Goal: Information Seeking & Learning: Learn about a topic

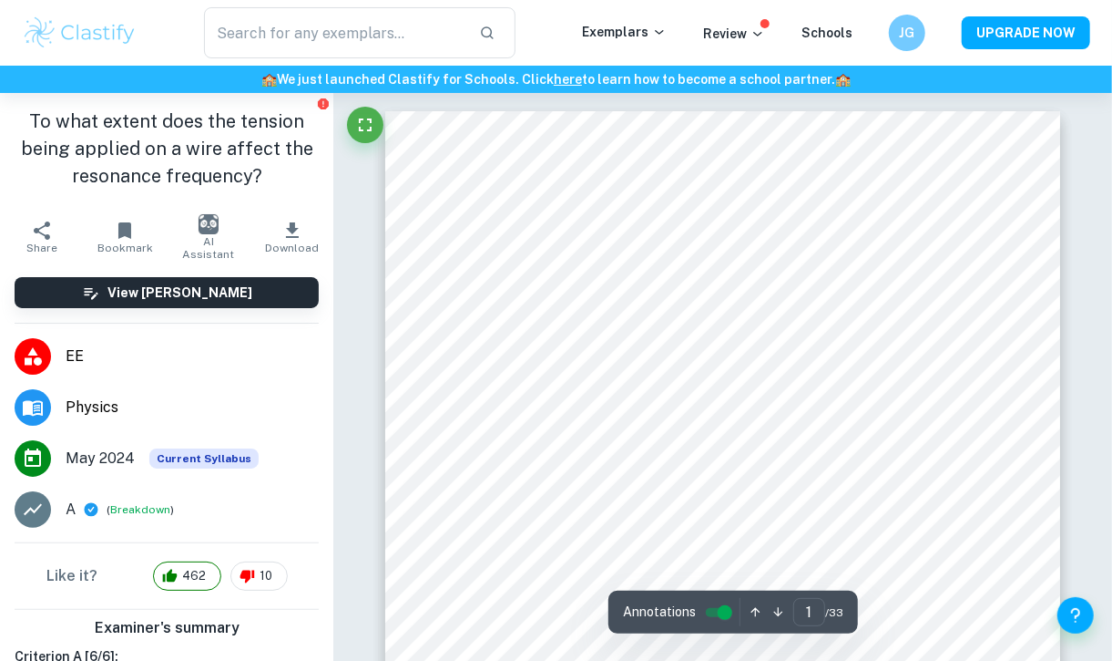
click at [106, 33] on img at bounding box center [80, 33] width 116 height 36
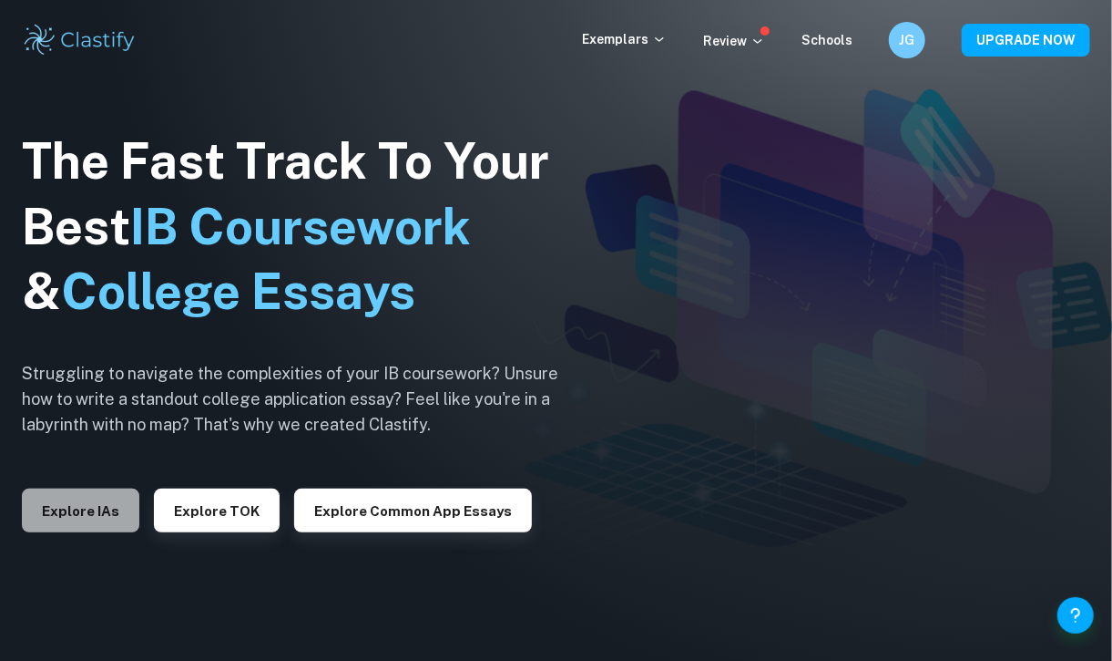
click at [93, 503] on button "Explore IAs" at bounding box center [81, 510] width 118 height 44
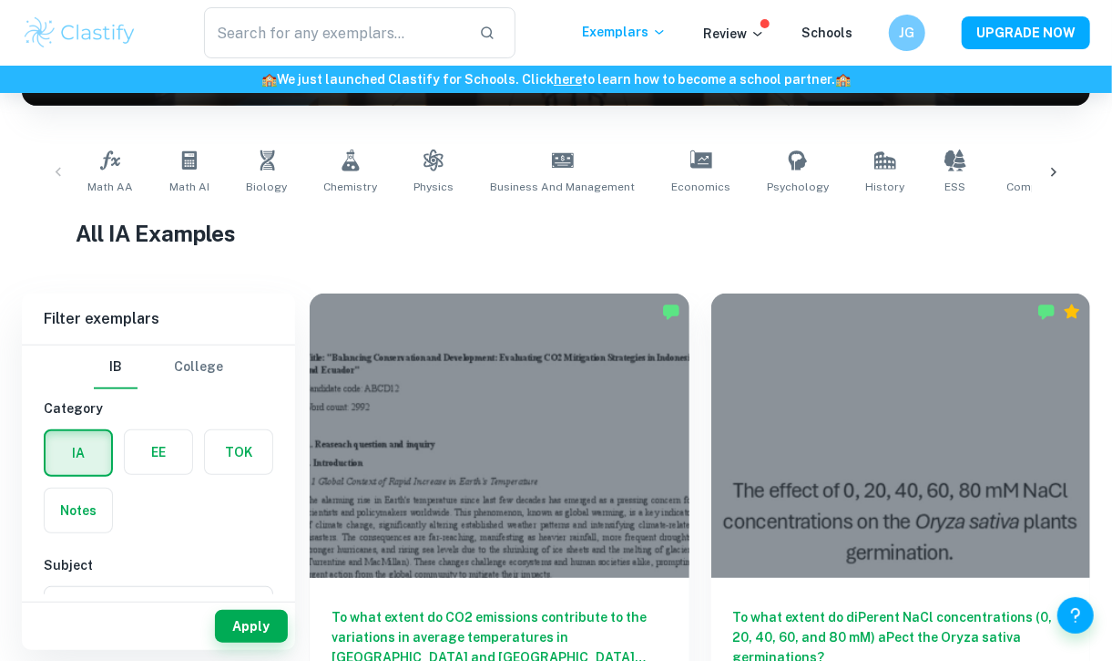
scroll to position [322, 0]
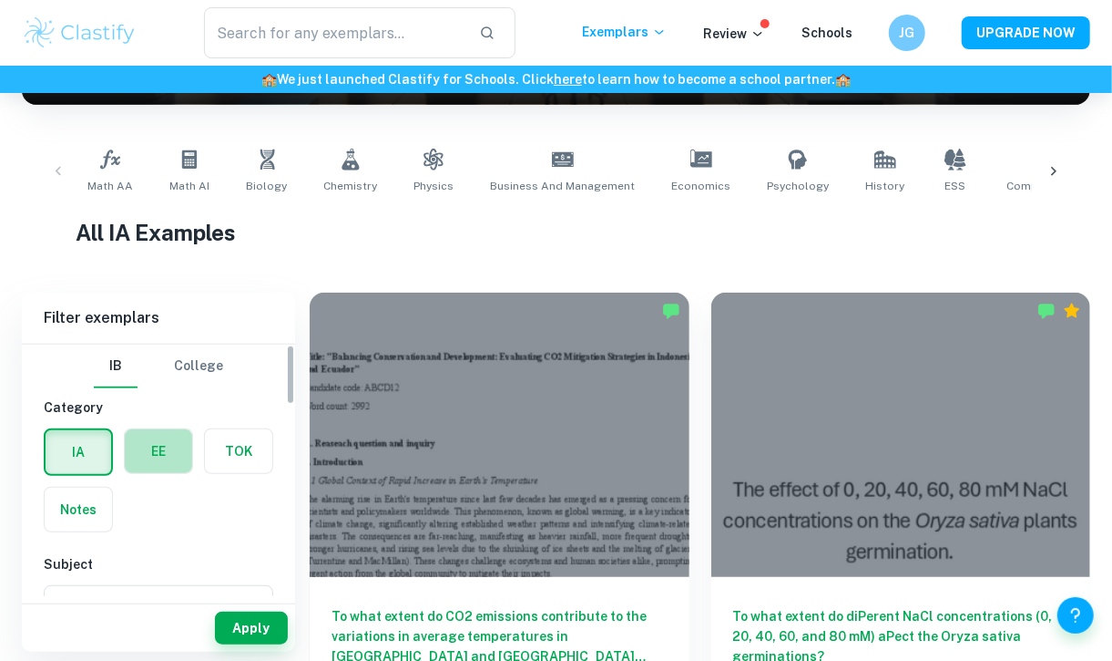
click at [161, 456] on label "button" at bounding box center [158, 451] width 67 height 44
click at [0, 0] on input "radio" at bounding box center [0, 0] width 0 height 0
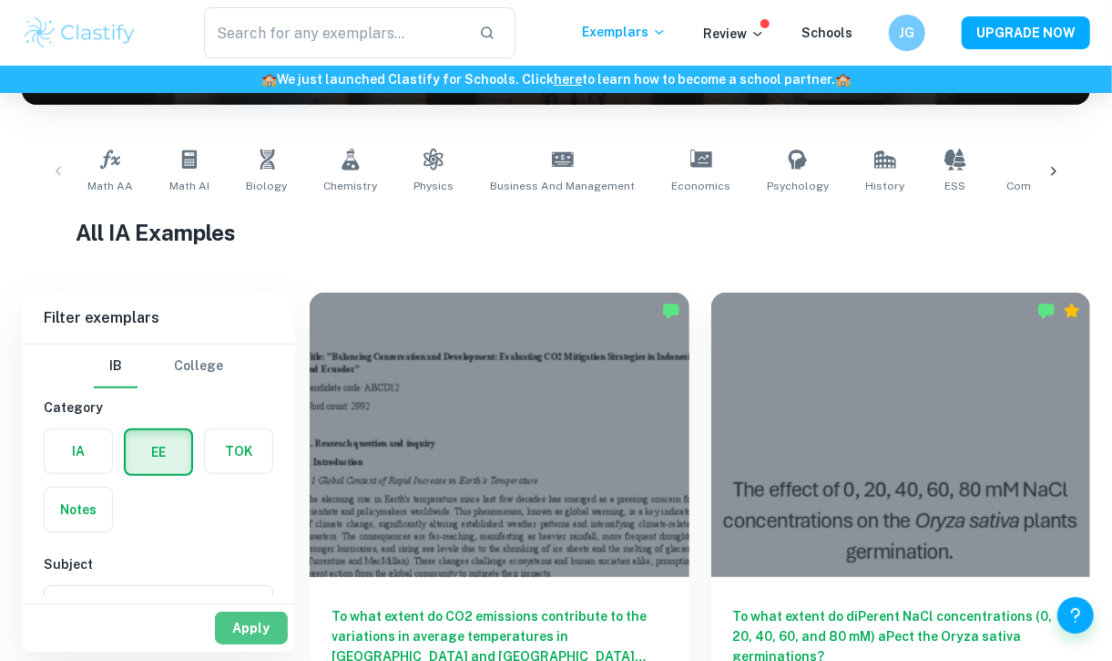
click at [261, 620] on button "Apply" at bounding box center [251, 627] width 73 height 33
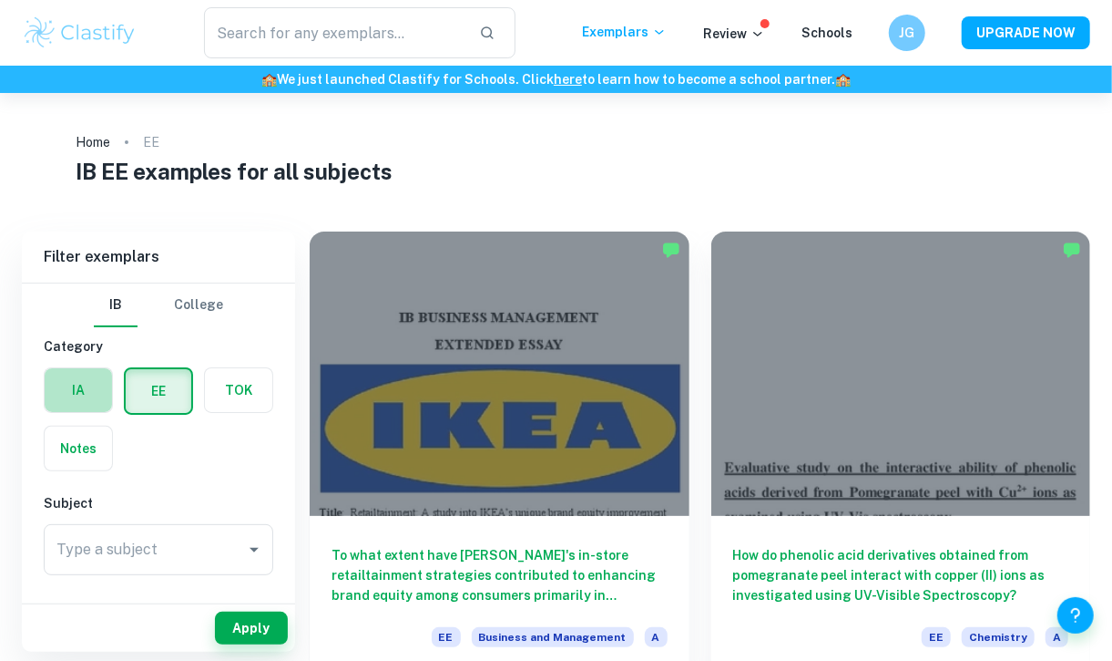
click at [46, 388] on label "button" at bounding box center [78, 390] width 67 height 44
click at [0, 0] on input "radio" at bounding box center [0, 0] width 0 height 0
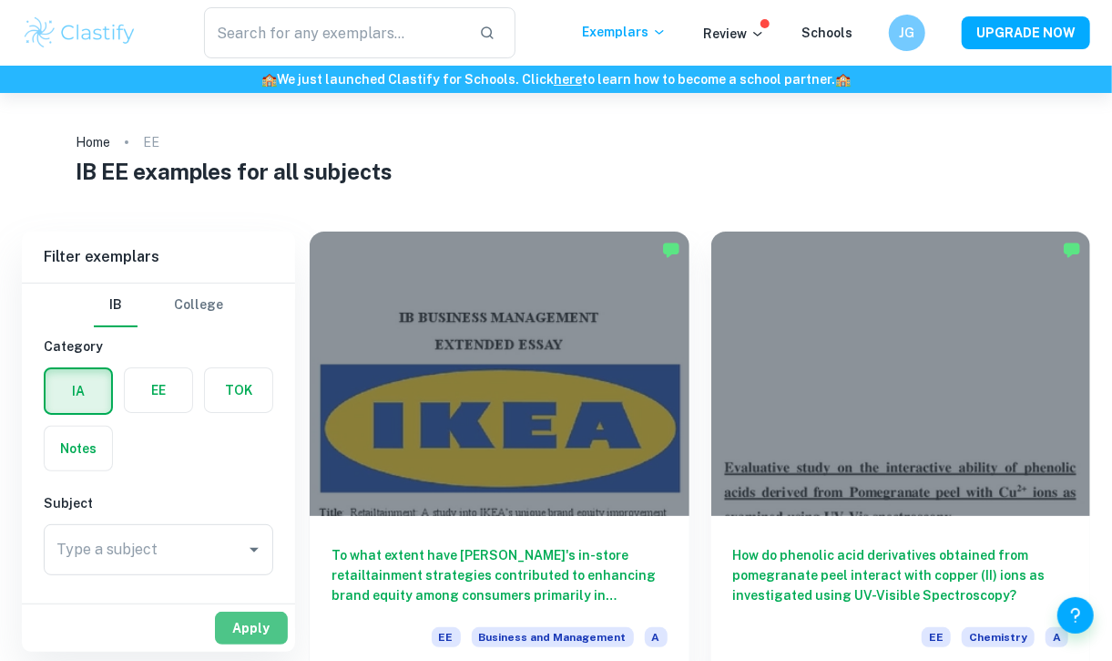
click at [256, 631] on button "Apply" at bounding box center [251, 627] width 73 height 33
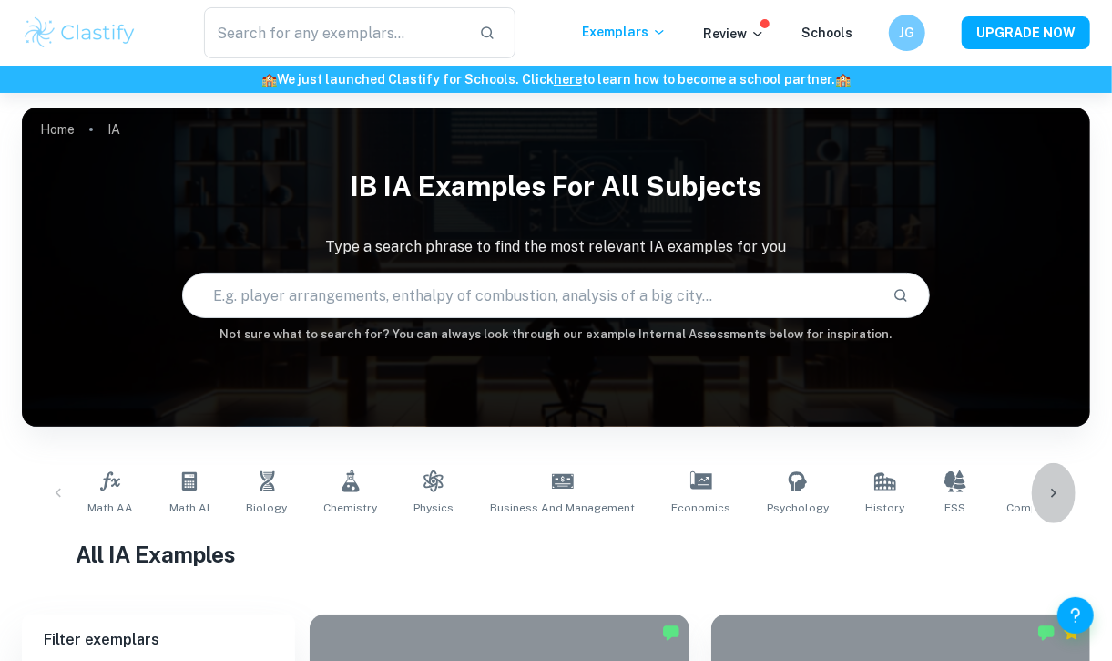
click at [1052, 494] on icon at bounding box center [1054, 493] width 18 height 18
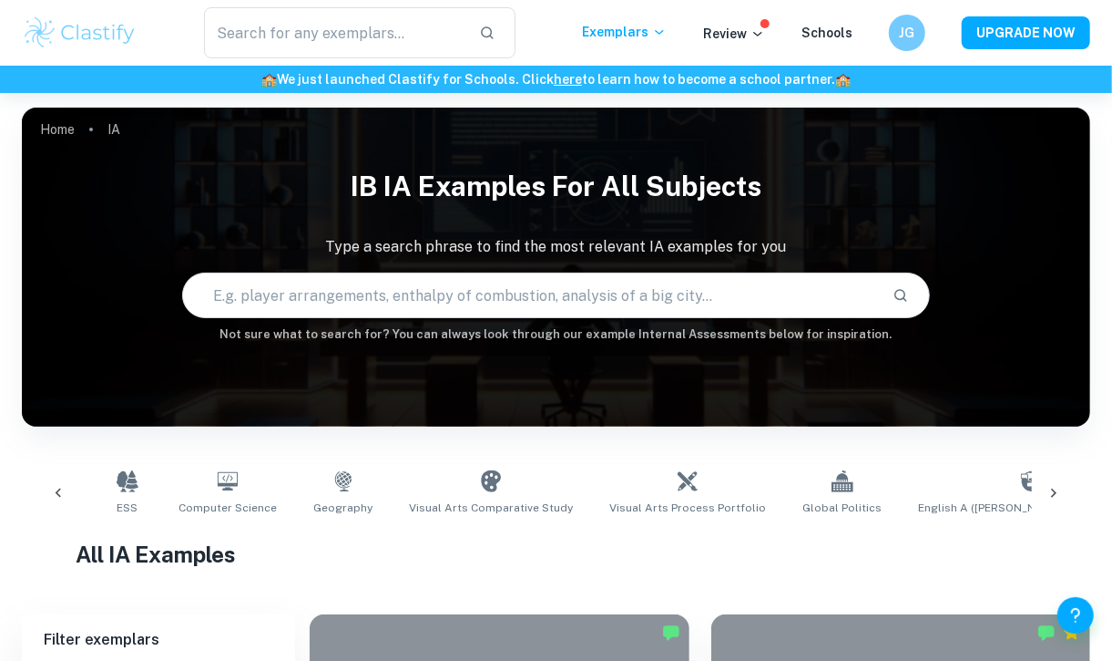
scroll to position [0, 855]
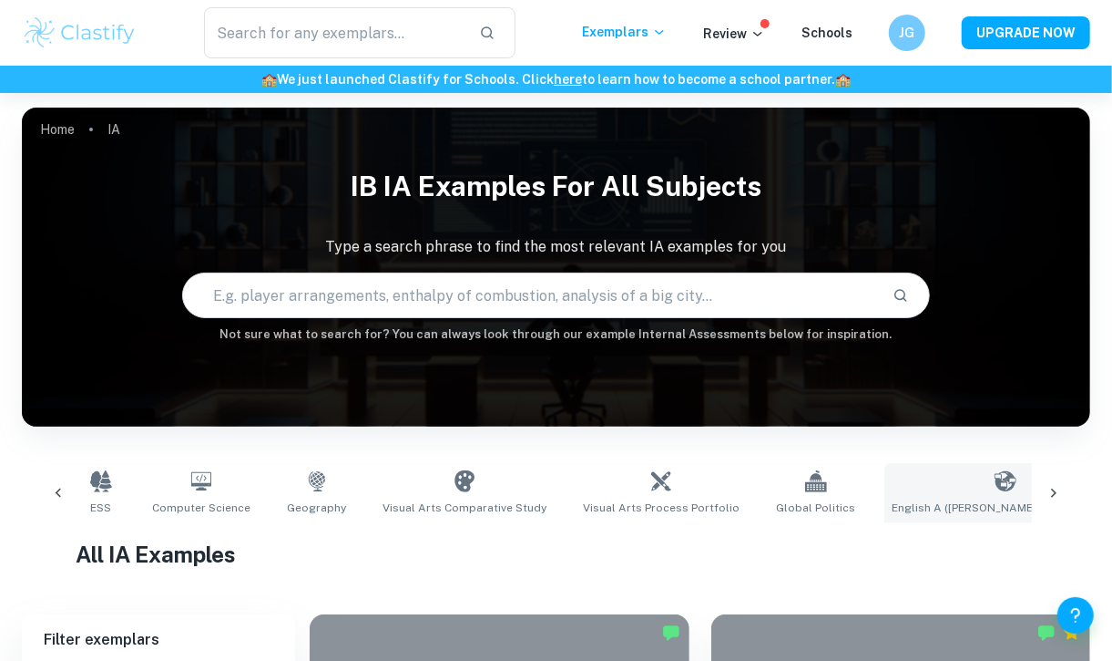
click at [977, 512] on span "English A ([PERSON_NAME] & Lit) HL Essay" at bounding box center [1005, 507] width 227 height 16
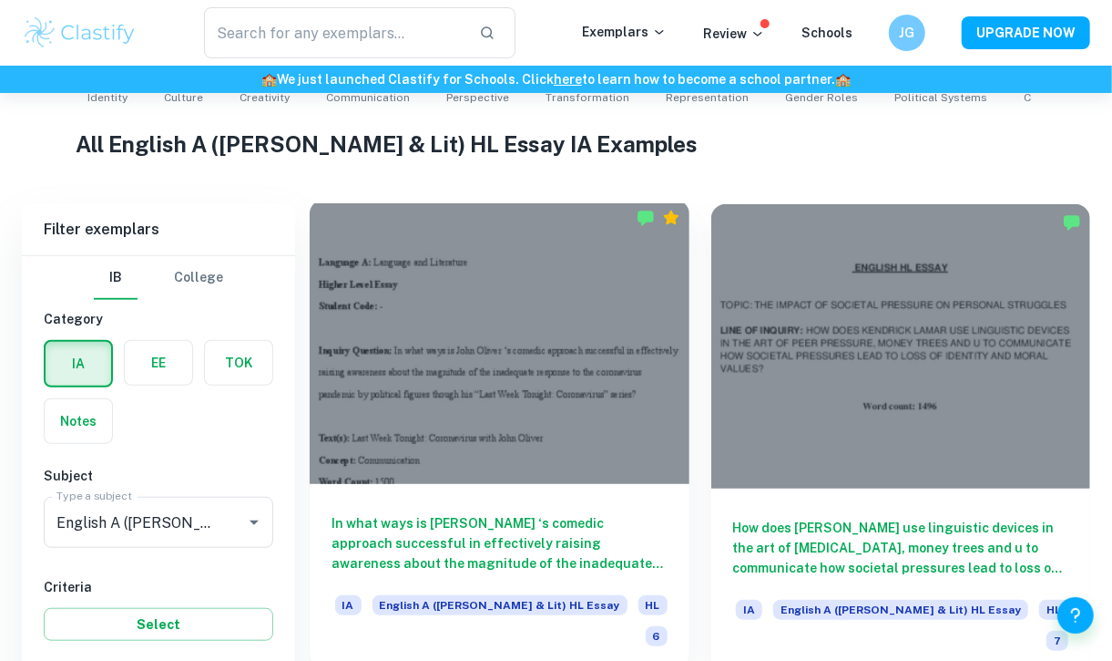
scroll to position [518, 0]
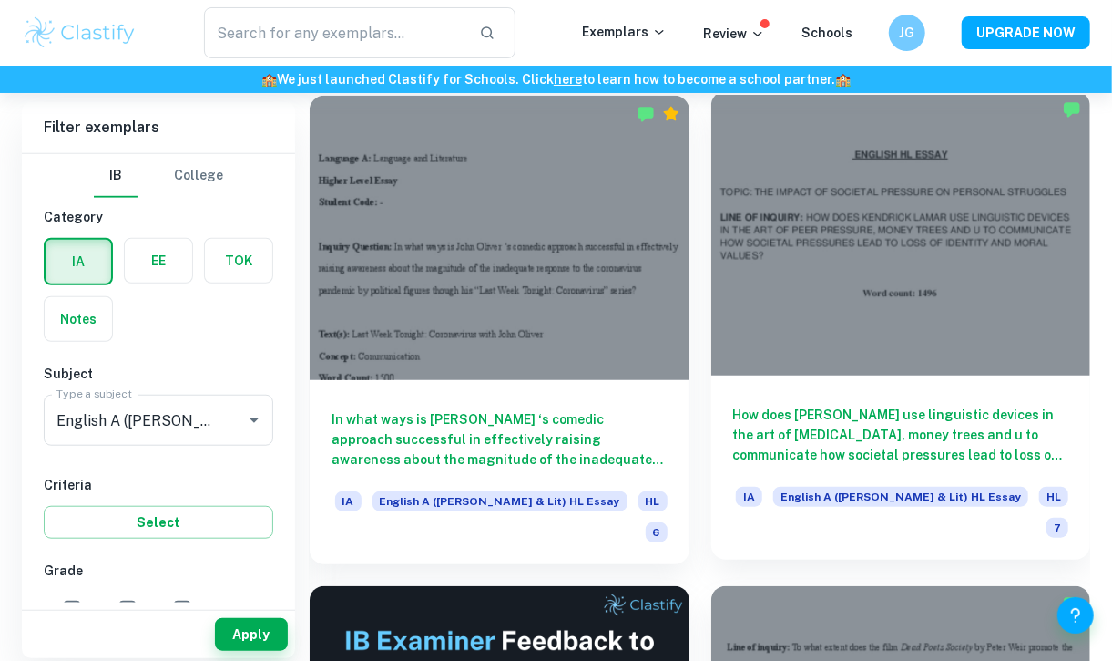
click at [798, 446] on h6 "How does [PERSON_NAME] use linguistic devices in the art of [MEDICAL_DATA], mon…" at bounding box center [901, 435] width 336 height 60
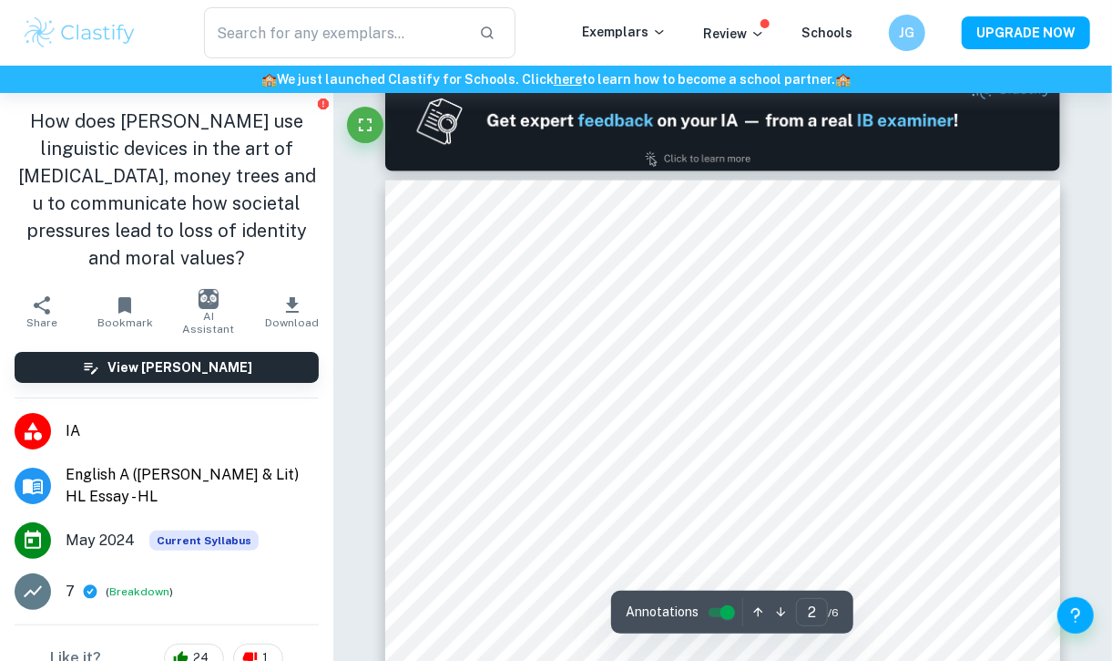
scroll to position [1006, 0]
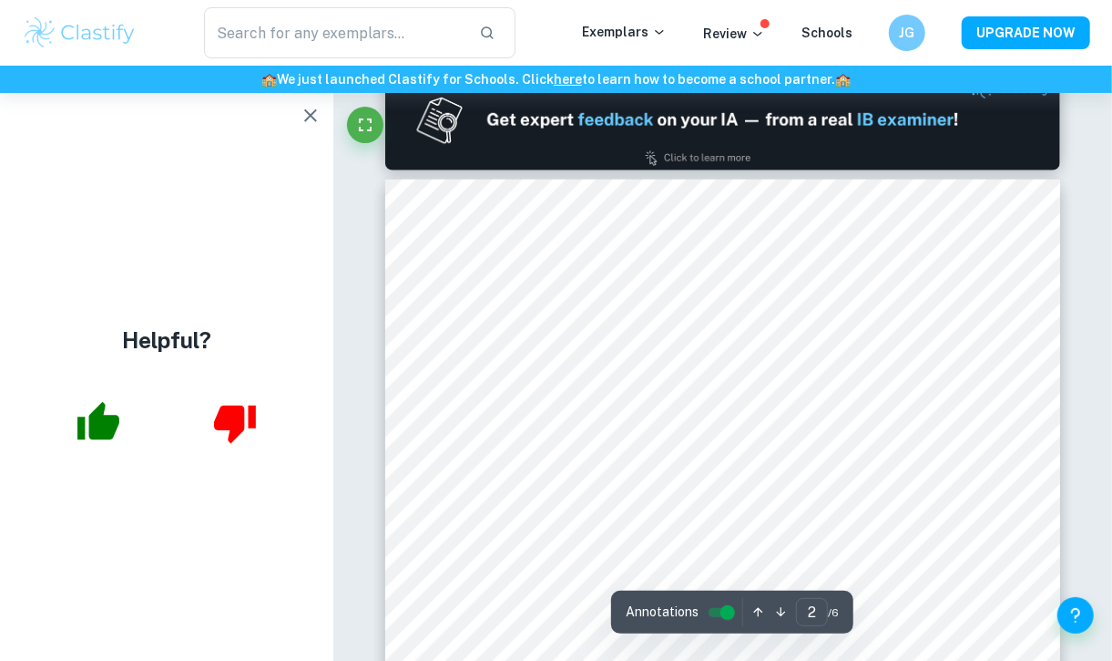
click at [104, 435] on icon "button" at bounding box center [99, 421] width 42 height 38
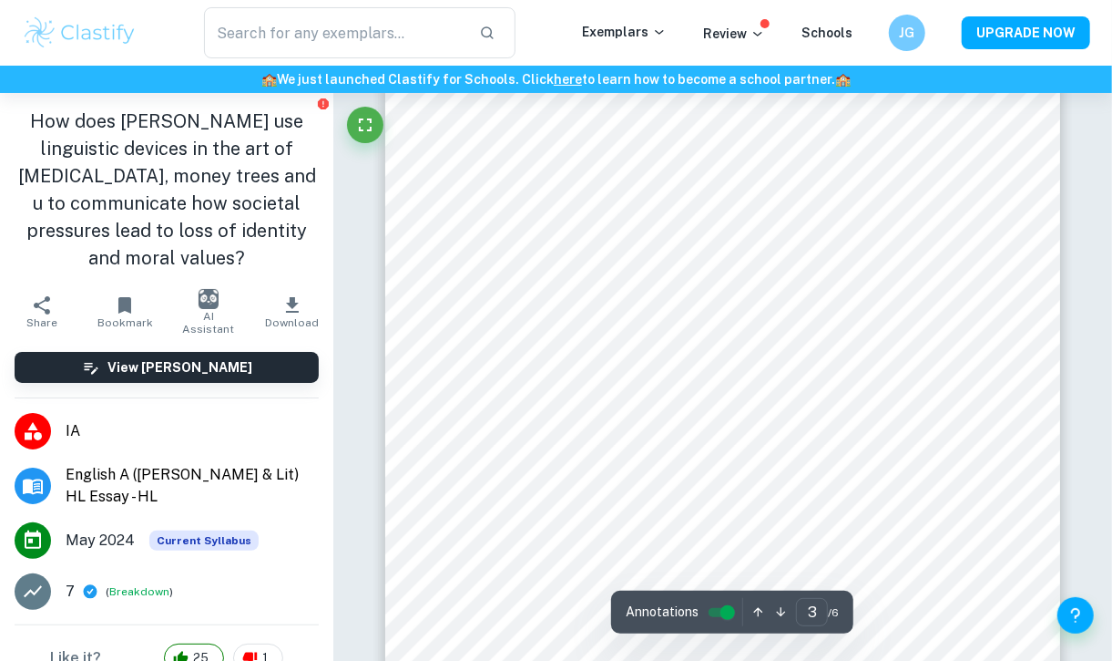
scroll to position [2266, 0]
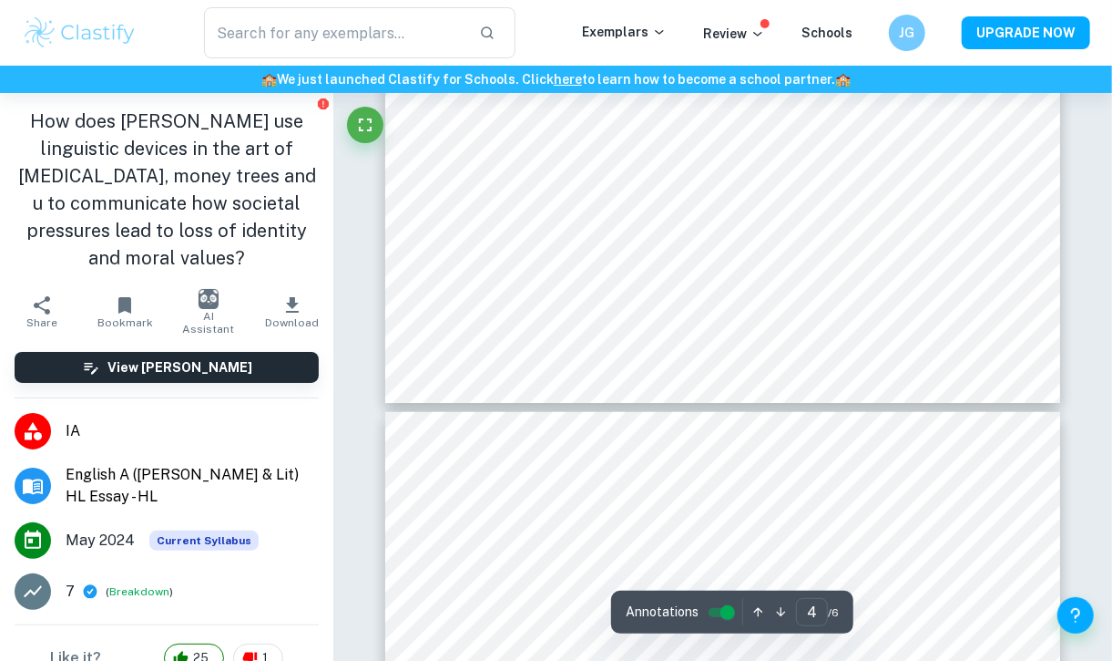
type input "5"
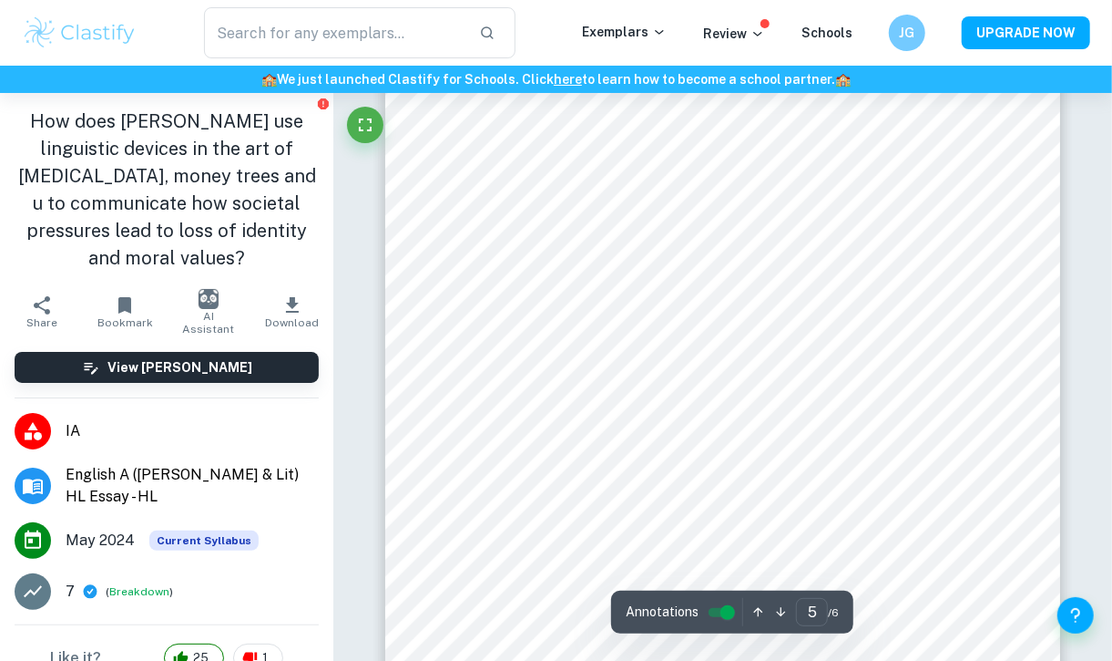
scroll to position [4235, 0]
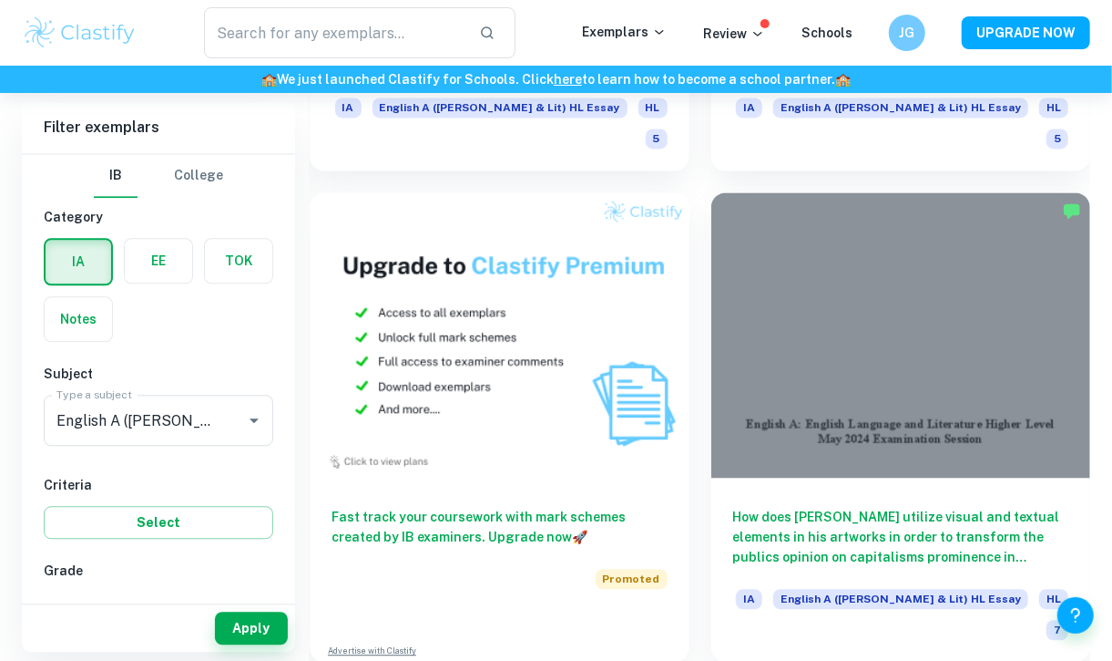
scroll to position [1937, 0]
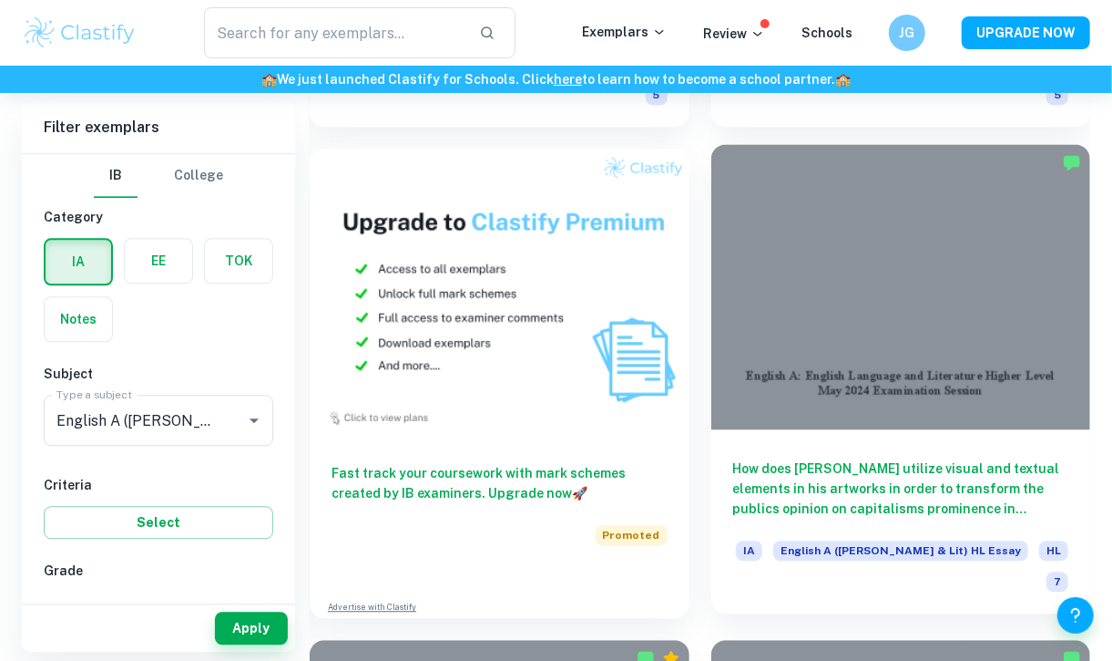
click at [807, 458] on h6 "How does [PERSON_NAME] utilize visual and textual elements in his artworks in o…" at bounding box center [901, 488] width 336 height 60
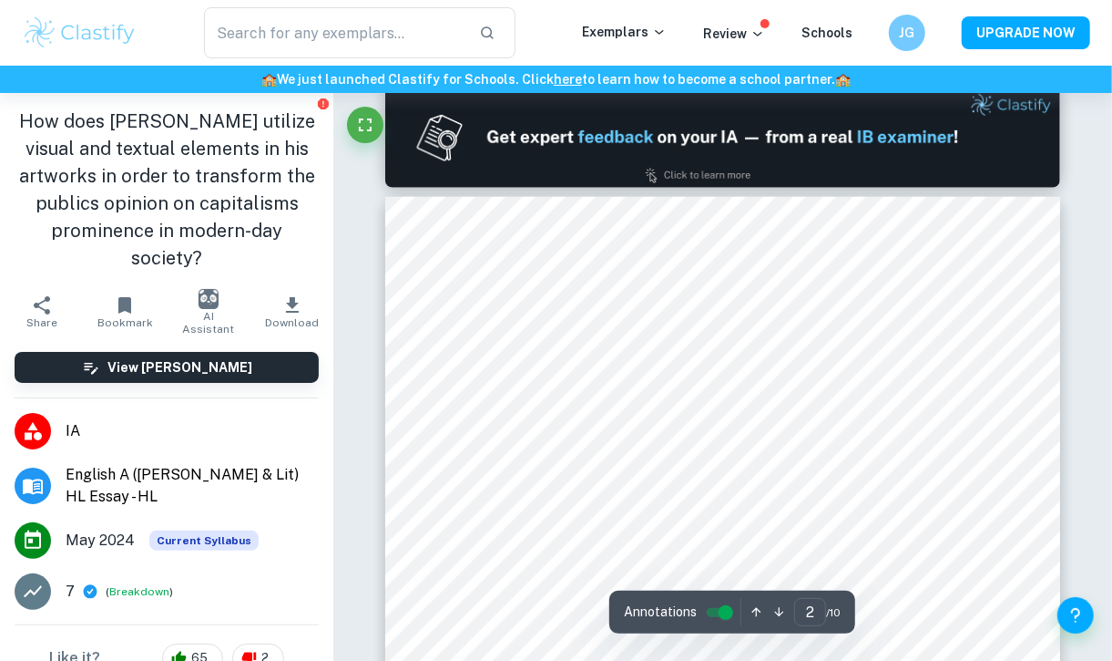
scroll to position [989, 0]
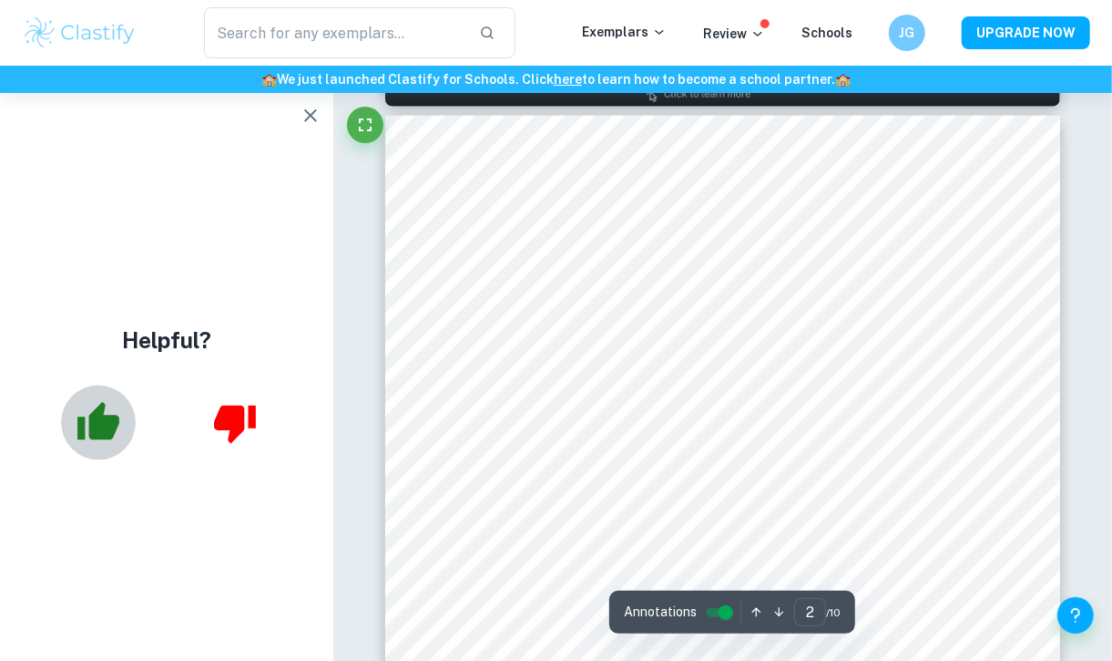
click at [82, 432] on icon "button" at bounding box center [99, 421] width 42 height 38
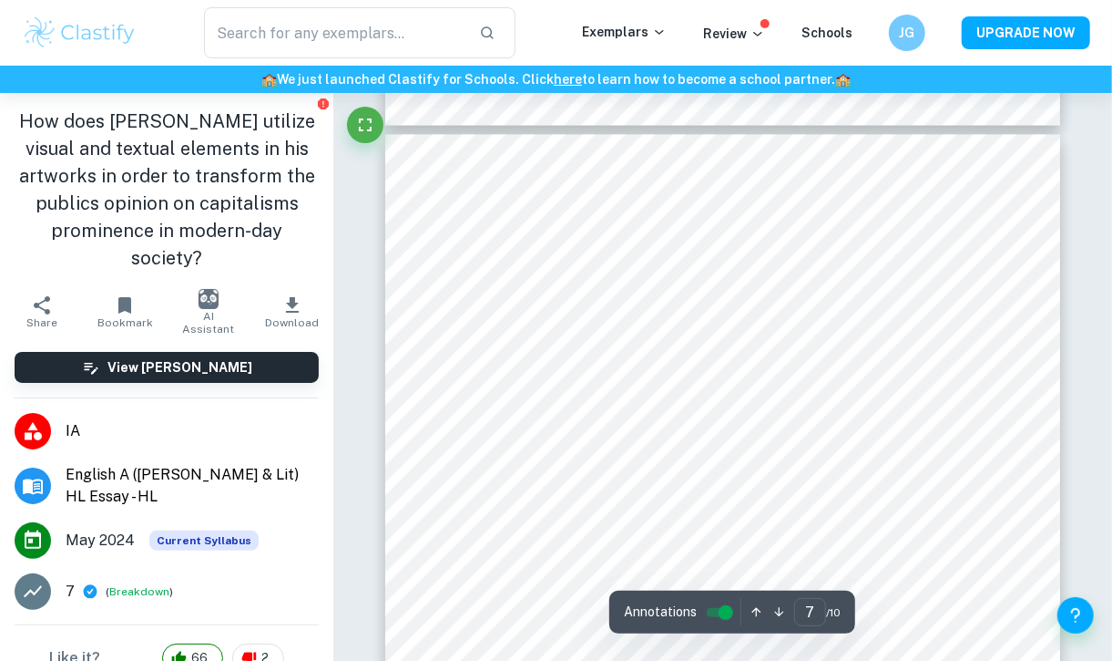
scroll to position [5674, 0]
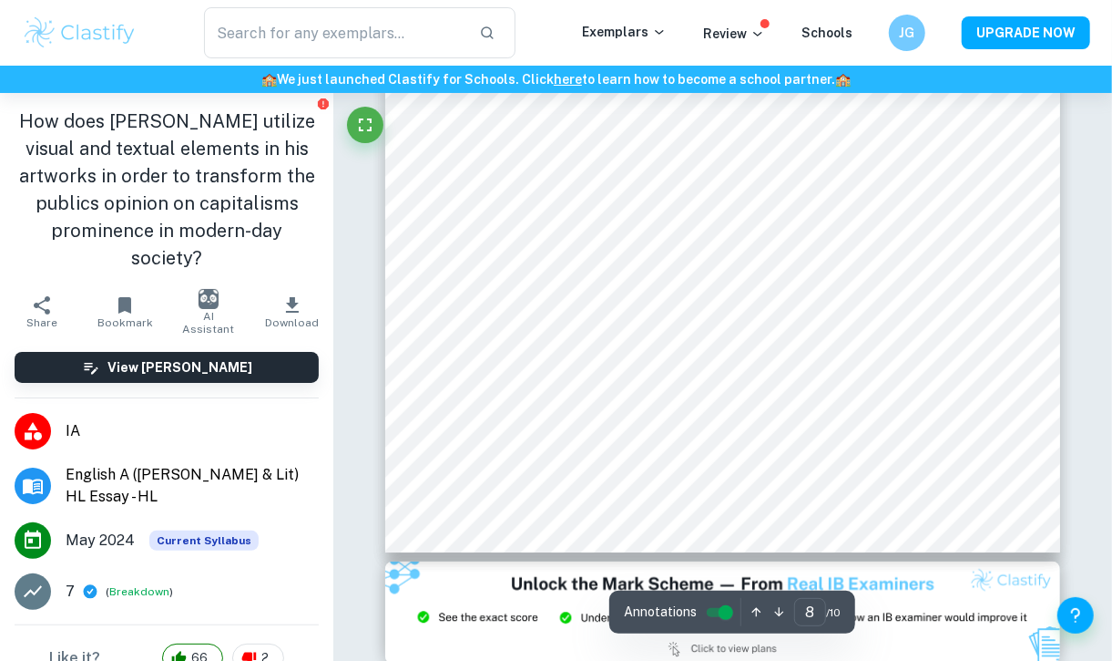
type input "9"
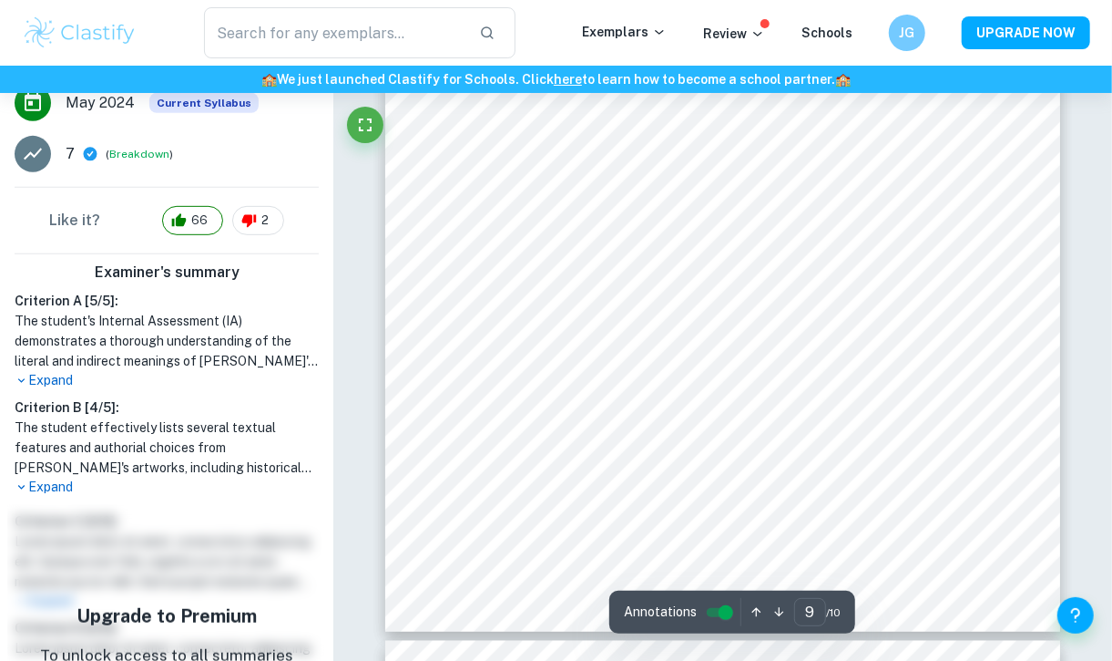
scroll to position [472, 0]
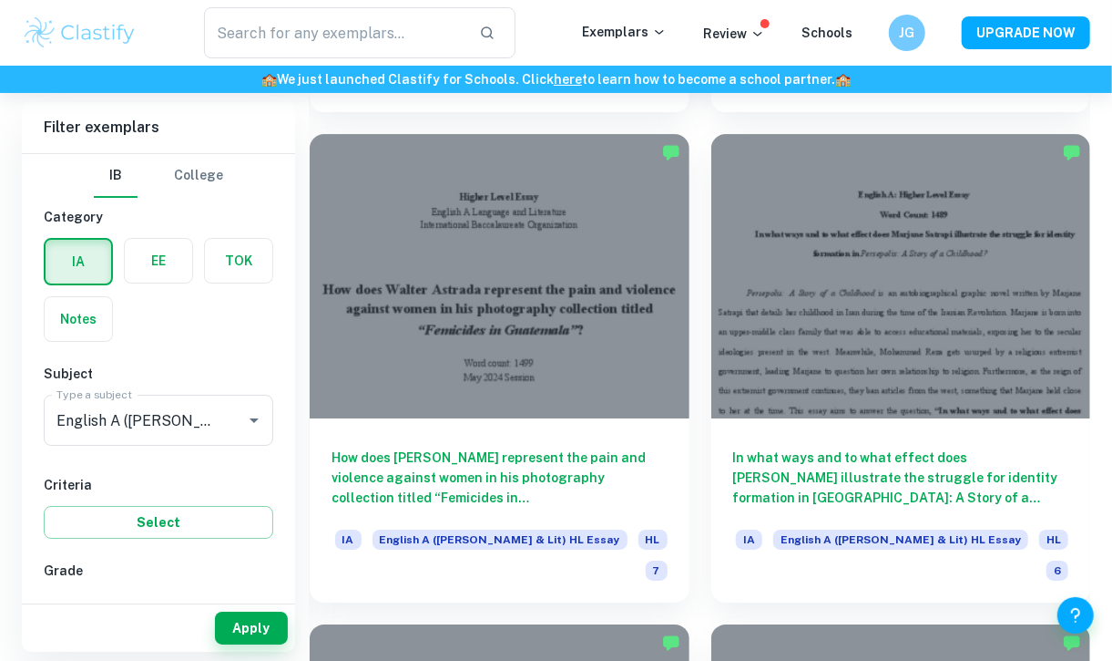
scroll to position [2763, 0]
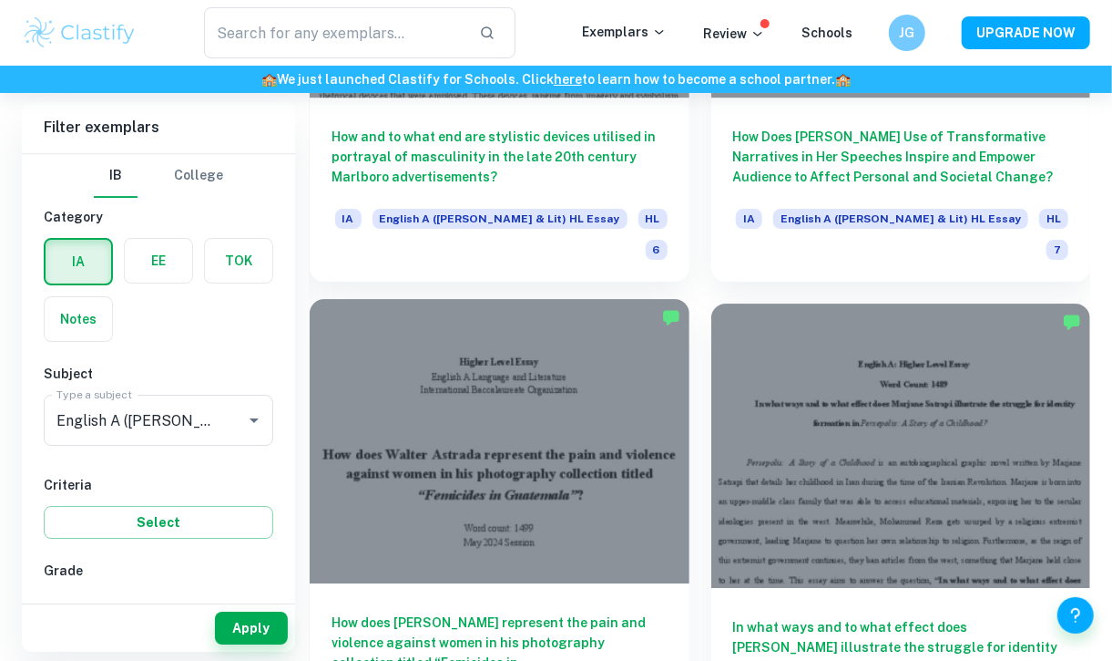
click at [563, 612] on h6 "How does [PERSON_NAME] represent the pain and violence against women in his pho…" at bounding box center [500, 642] width 336 height 60
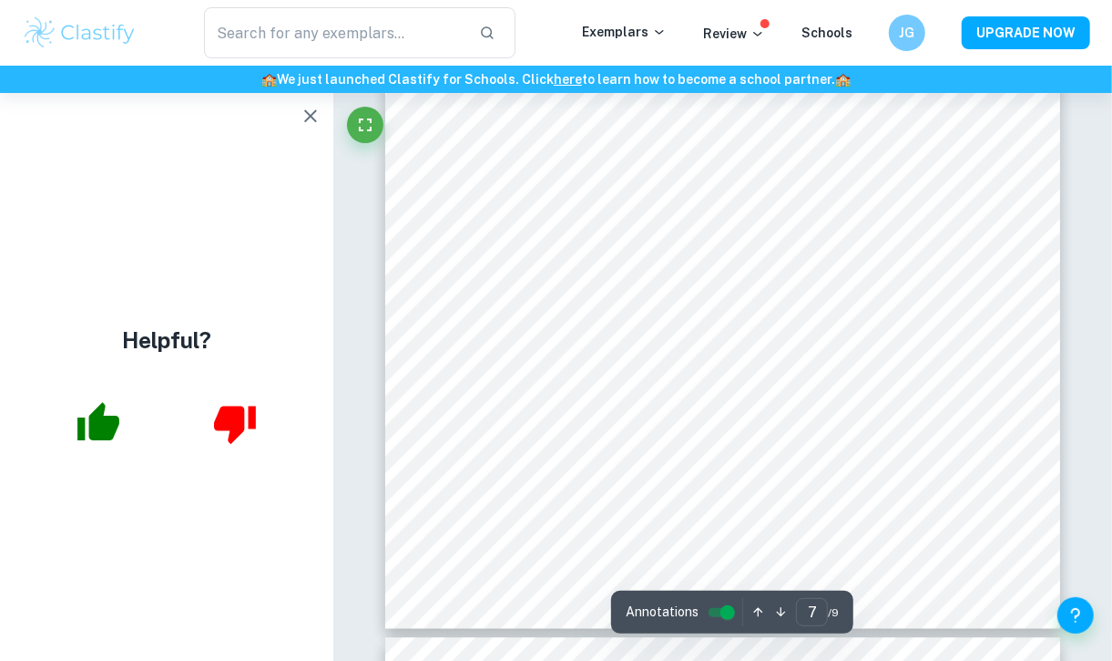
scroll to position [6194, 0]
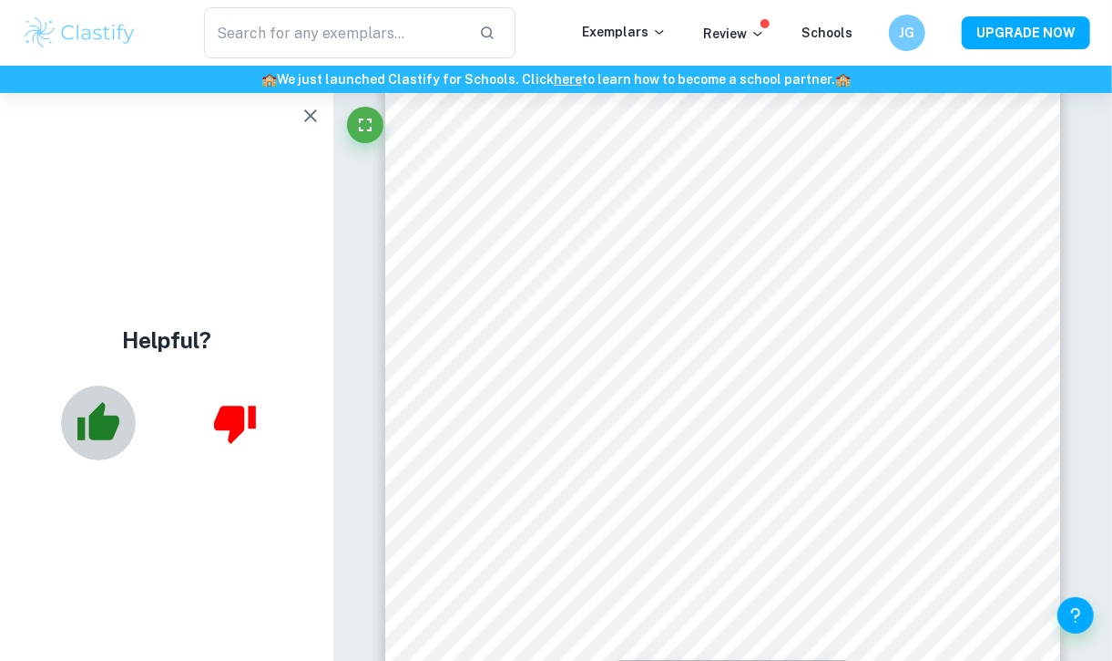
click at [133, 423] on button "button" at bounding box center [98, 422] width 75 height 75
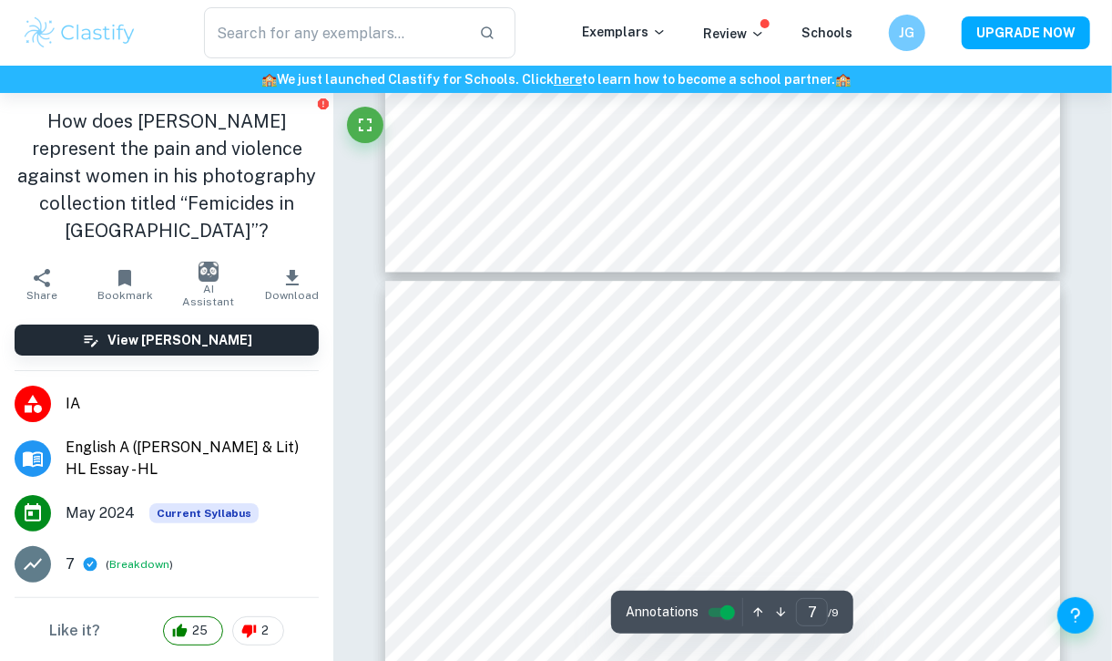
type input "6"
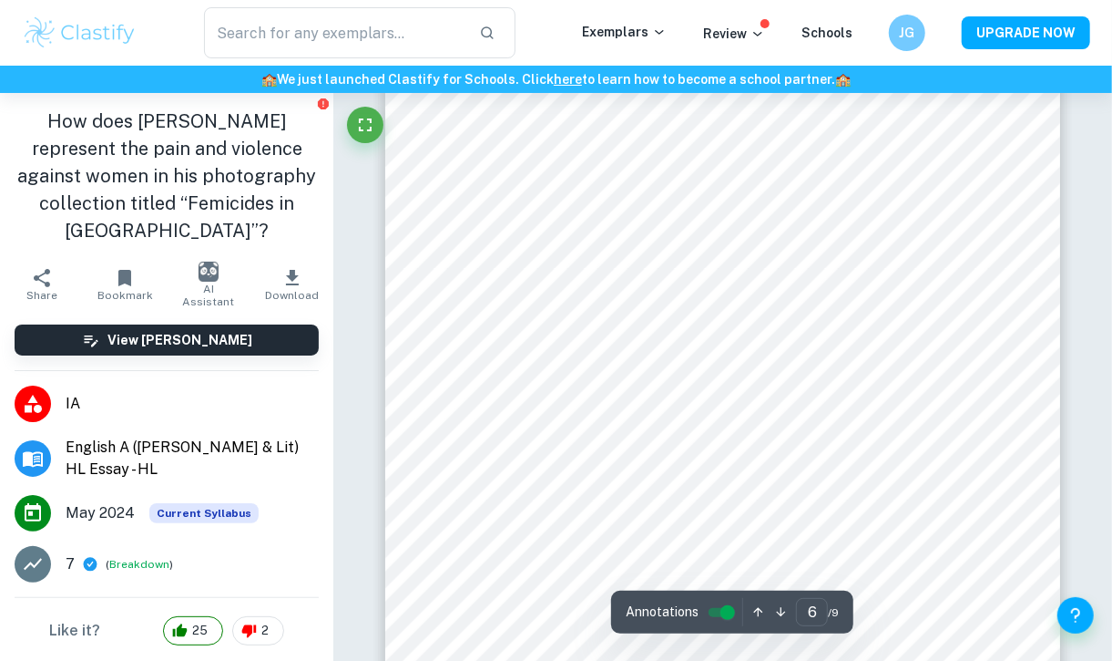
scroll to position [5327, 0]
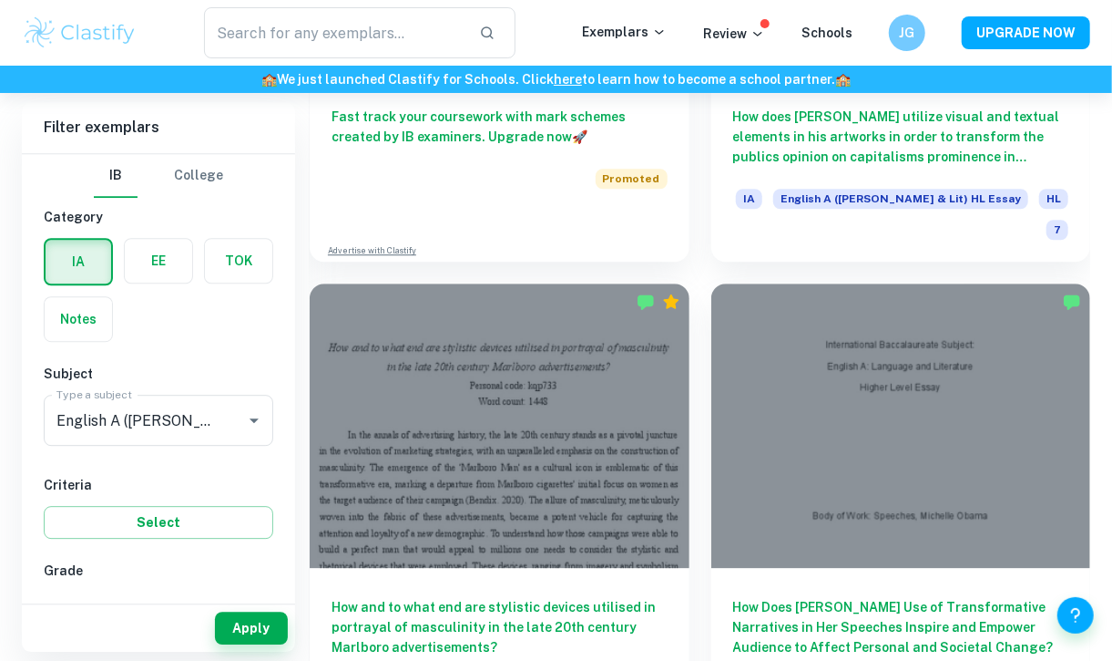
scroll to position [2110, 0]
